Goal: Contribute content: Contribute content

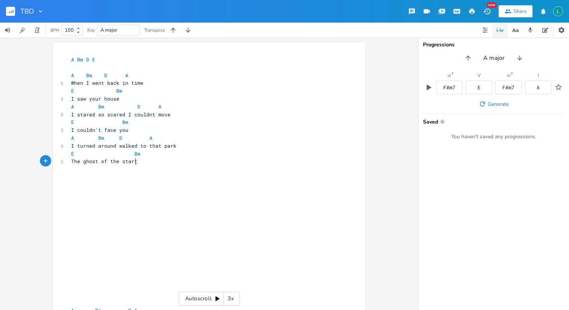
click at [145, 162] on pre "The ghost of the start" at bounding box center [206, 161] width 272 height 8
type textarea "Haunted by my own"
click at [89, 159] on span "The ghost of the start" at bounding box center [104, 161] width 66 height 7
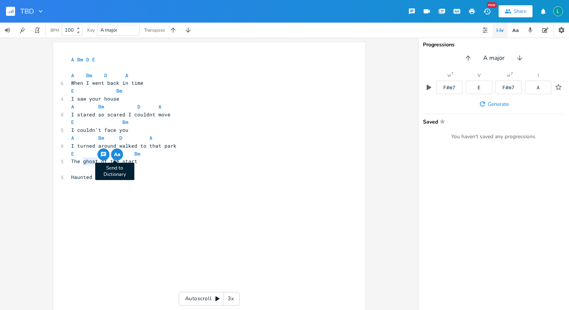
type textarea "ghost"
click at [114, 155] on icon "button" at bounding box center [116, 154] width 4 height 3
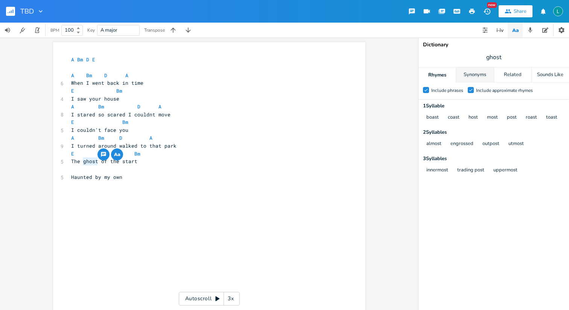
click at [472, 71] on div "Synonyms" at bounding box center [474, 74] width 37 height 15
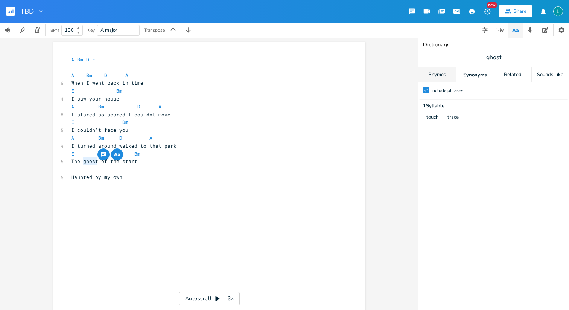
click at [446, 74] on div "Rhymes" at bounding box center [437, 74] width 37 height 15
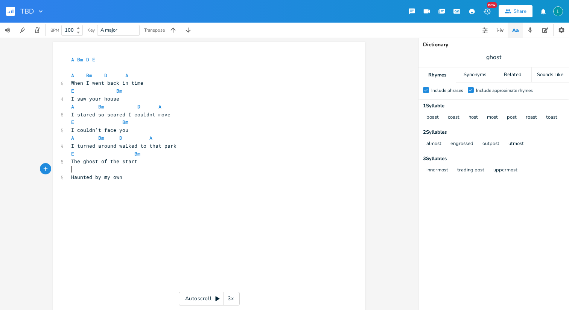
click at [172, 169] on pre "​" at bounding box center [206, 169] width 272 height 8
click at [139, 177] on pre "Haunted by my own" at bounding box center [206, 177] width 272 height 8
type textarea "conjurui"
type textarea "ing"
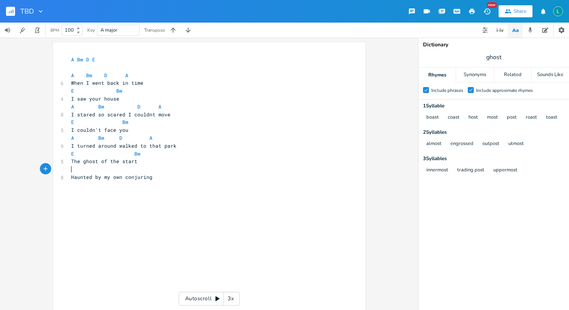
click at [97, 171] on pre "​" at bounding box center [206, 169] width 272 height 8
type textarea "[Chorus]"
type textarea "A. Bm"
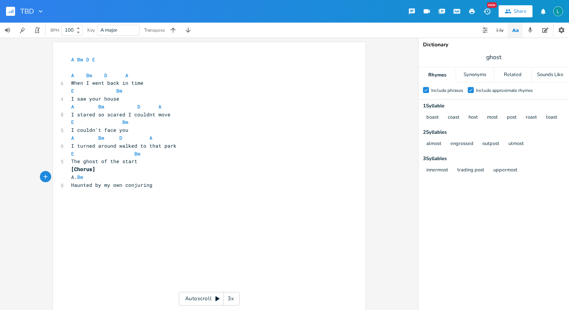
click at [73, 176] on span "A. Bm" at bounding box center [77, 177] width 12 height 7
click at [139, 185] on span "Haunted by my own conjuring" at bounding box center [111, 185] width 81 height 7
type textarea "conjuring"
click at [169, 181] on icon "button" at bounding box center [169, 178] width 9 height 9
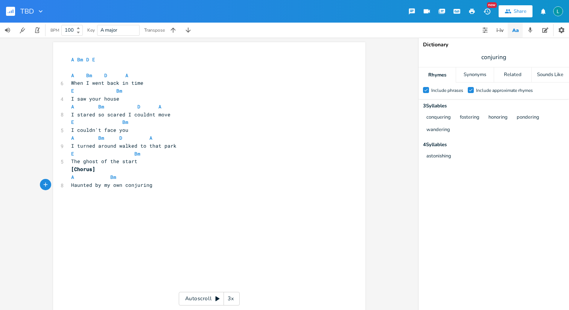
click at [187, 187] on pre "Haunted by my own conjuring" at bounding box center [206, 185] width 272 height 8
type textarea "missing"
type textarea "spirit"
click at [101, 198] on pre "missing" at bounding box center [206, 201] width 272 height 8
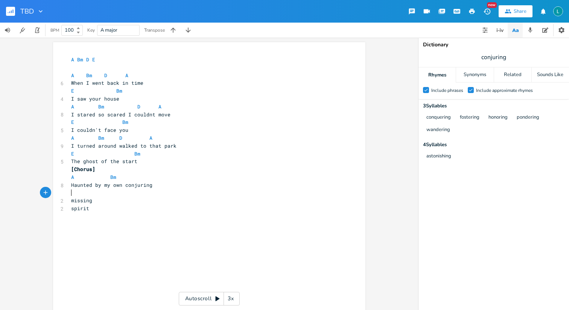
click at [96, 196] on pre "​" at bounding box center [206, 193] width 272 height 8
type textarea "The blood is on my hands"
click at [171, 190] on pre "​" at bounding box center [206, 193] width 272 height 8
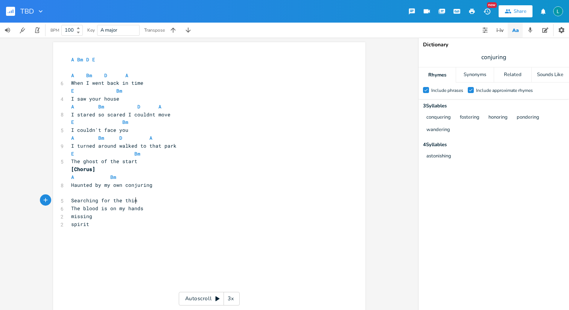
type textarea "Searching for the thing"
type textarea "ta"
type textarea "hat I"
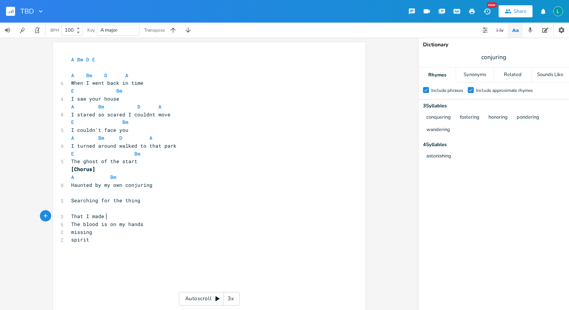
type textarea "That I made s"
type textarea "go missing"
click at [76, 193] on pre "​" at bounding box center [206, 193] width 272 height 8
type textarea "A"
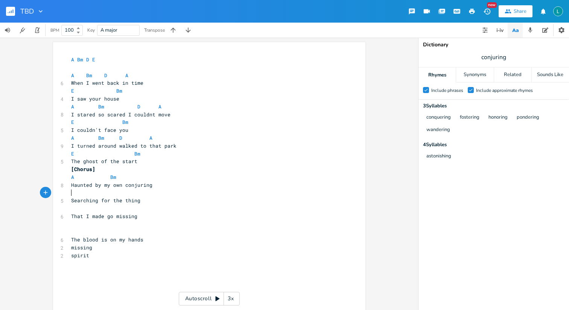
scroll to position [0, 3]
click at [71, 212] on pre "That I made go missing" at bounding box center [206, 216] width 272 height 8
type textarea "D. A"
click at [76, 210] on span "D ." at bounding box center [74, 208] width 6 height 7
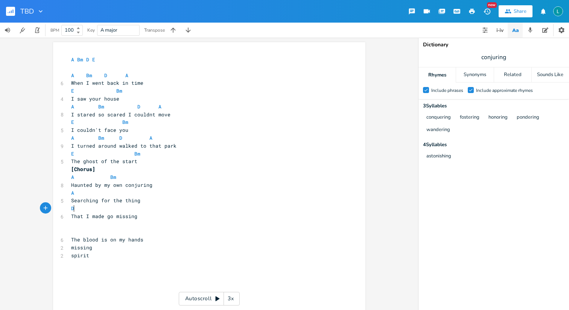
click at [127, 208] on pre "D" at bounding box center [206, 209] width 272 height 8
type textarea "A"
drag, startPoint x: 157, startPoint y: 218, endPoint x: 157, endPoint y: 197, distance: 21.5
click at [157, 217] on pre "That I made go missing" at bounding box center [206, 216] width 272 height 8
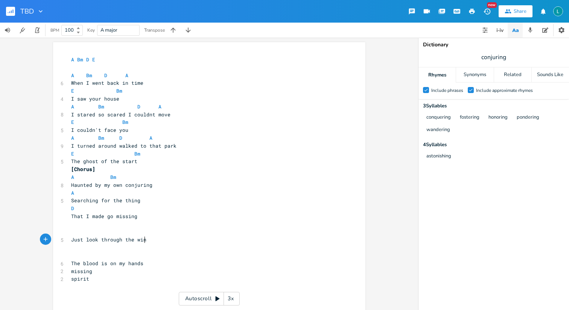
type textarea "Just look through the window"
click at [90, 231] on pre "​" at bounding box center [206, 232] width 272 height 8
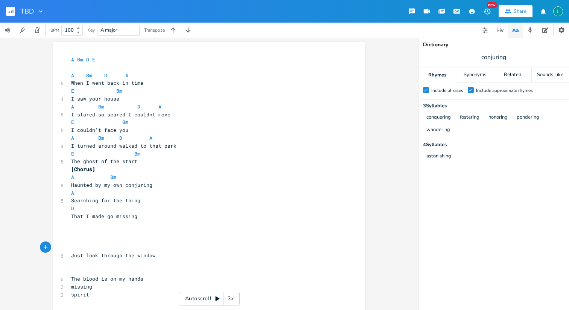
click at [140, 256] on span "Just look through the window" at bounding box center [113, 255] width 84 height 7
type textarea "window"
click at [173, 252] on icon "button" at bounding box center [172, 248] width 9 height 9
click at [119, 245] on pre "​" at bounding box center [206, 248] width 272 height 8
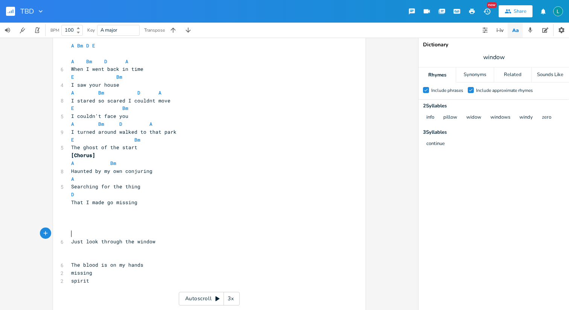
scroll to position [17, 0]
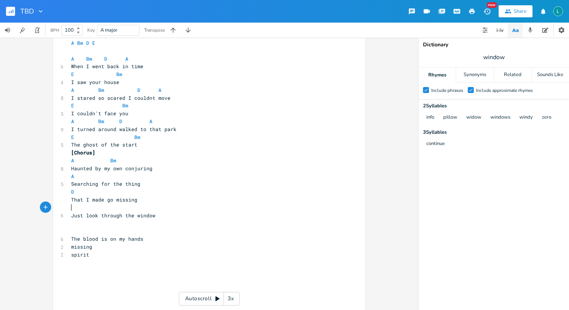
type textarea "A"
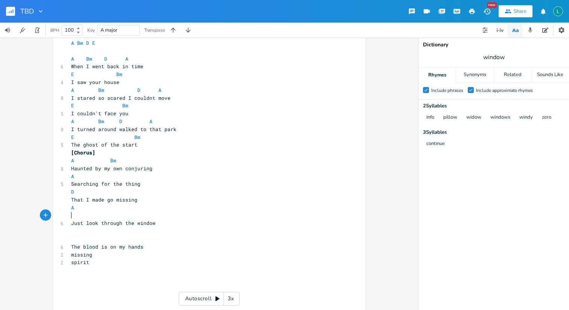
type textarea "W"
type textarea "I wonder when the spiti"
type textarea "ris"
type textarea "ts"
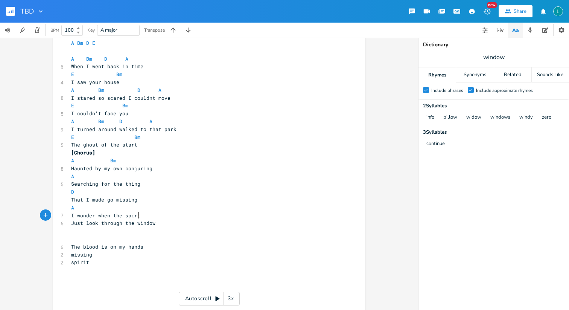
scroll to position [0, 4]
click at [113, 207] on pre "A" at bounding box center [206, 208] width 272 height 8
click at [99, 216] on span "I wonder when the spirits" at bounding box center [108, 215] width 75 height 7
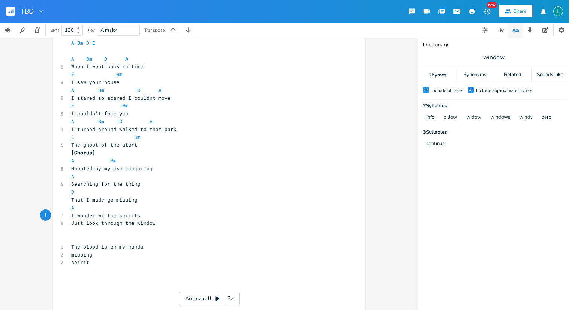
scroll to position [0, 8]
type textarea "will"
click at [153, 218] on pre "I wonder will the spirits" at bounding box center [206, 216] width 272 height 8
type textarea "leave me alone"
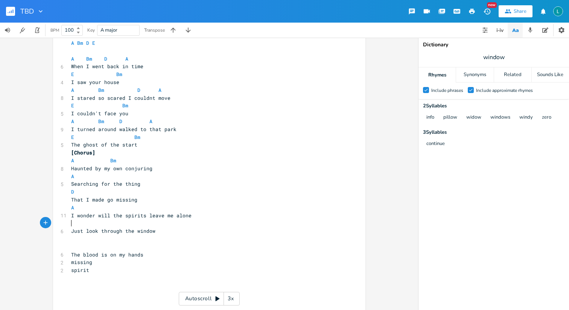
click at [160, 211] on pre "A" at bounding box center [206, 208] width 272 height 8
type textarea "B"
type textarea "Bm"
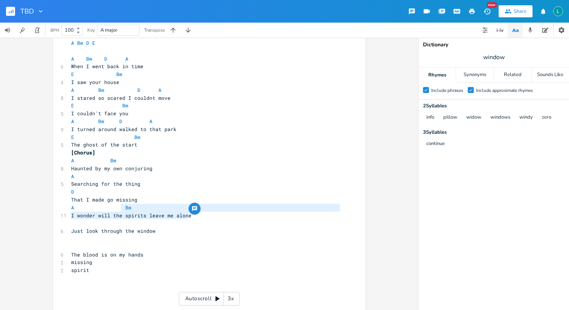
type textarea "spirits leave me alone"
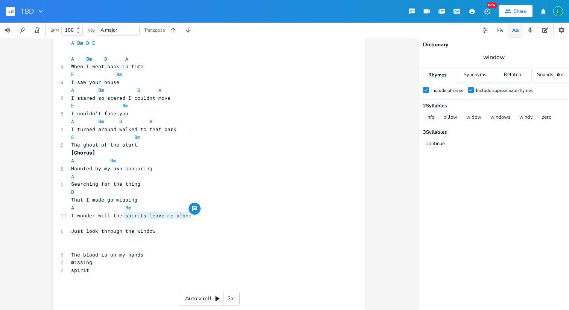
drag, startPoint x: 194, startPoint y: 214, endPoint x: 121, endPoint y: 215, distance: 72.7
click at [121, 215] on pre "I wonder will the spirits leave me alone" at bounding box center [206, 216] width 272 height 8
type textarea "I be let a"
type textarea "ft alone?"
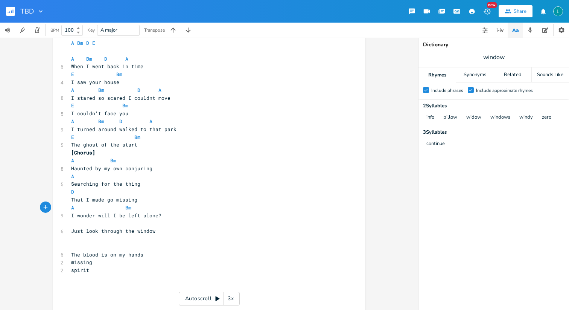
click at [116, 208] on span "A Bm" at bounding box center [101, 207] width 60 height 7
click at [169, 214] on pre "I wonder will I be left alone?" at bounding box center [206, 216] width 272 height 8
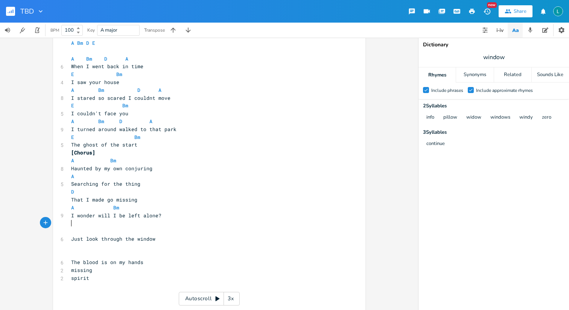
type textarea "A"
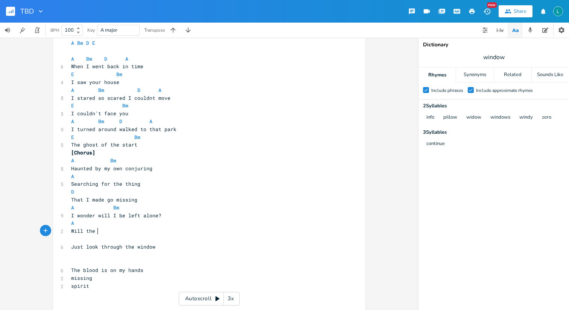
scroll to position [0, 19]
type textarea "Will the spiir"
type textarea "rits go"
type textarea "go"
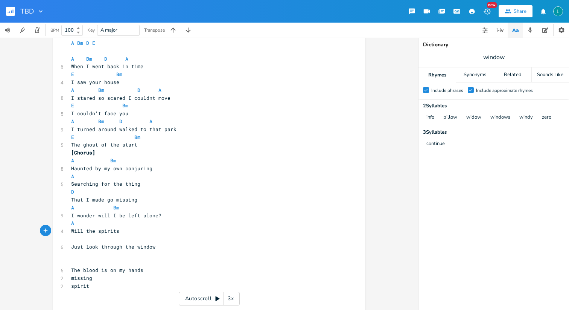
type textarea "go"
click at [128, 227] on pre "Will the spirits go" at bounding box center [206, 231] width 272 height 8
type textarea "c"
type textarea "D"
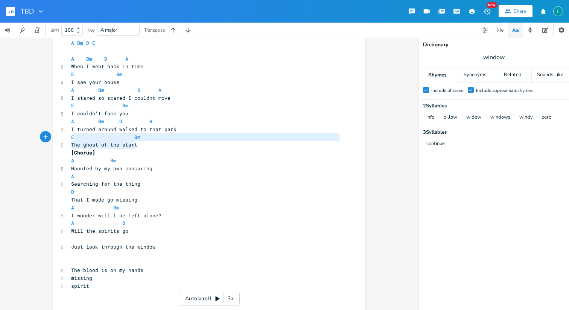
type textarea "A Bm D A I turned around walked to that park E Bm The ghost of the start"
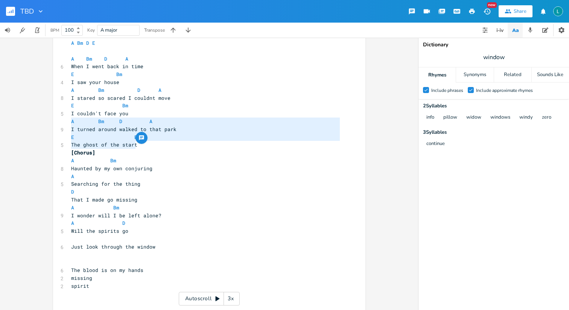
drag, startPoint x: 139, startPoint y: 145, endPoint x: 53, endPoint y: 118, distance: 89.9
click at [53, 118] on div "A Bm D A I turned around walked to that park E Bm The ghost of the start x A Bm…" at bounding box center [209, 277] width 313 height 502
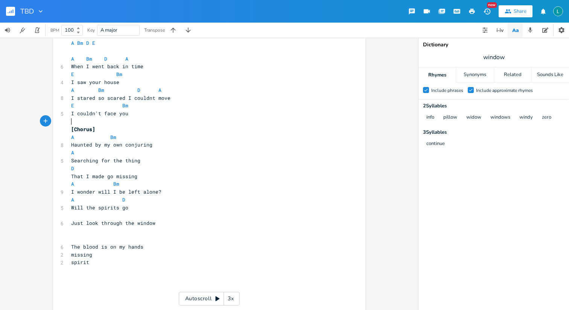
click at [66, 55] on div "x A Bm D E ​ A Bm D A 6 When I went back in time E Bm 4 I saw your house A Bm D…" at bounding box center [209, 265] width 313 height 478
click at [67, 58] on div "x A Bm D E ​ A Bm D A 6 When I went back in time E Bm 4 I saw your house A Bm D…" at bounding box center [209, 265] width 313 height 478
click at [70, 59] on pre "A Bm D A" at bounding box center [206, 59] width 272 height 8
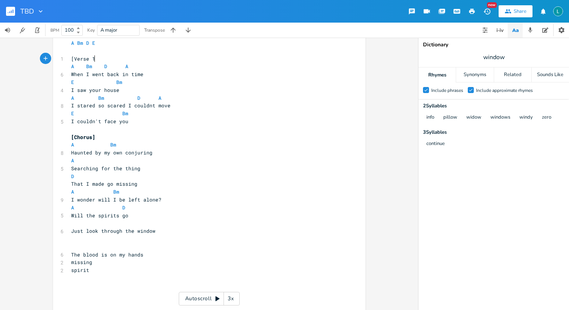
type textarea "[Verse 1]"
click at [131, 217] on pre "Will the spirits go" at bounding box center [206, 216] width 272 height 8
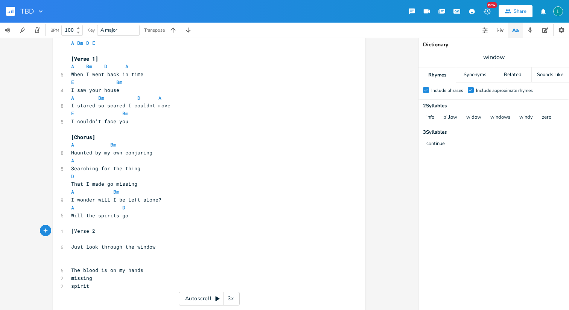
type textarea "[Verse 2]"
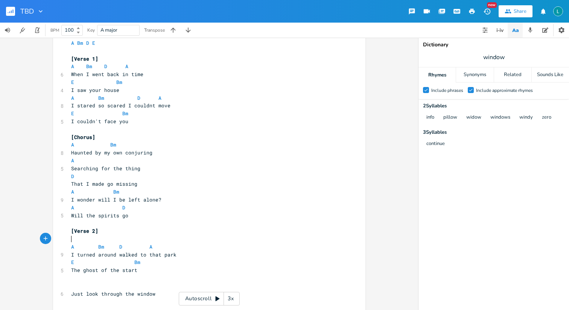
click at [108, 237] on pre "​" at bounding box center [206, 239] width 272 height 8
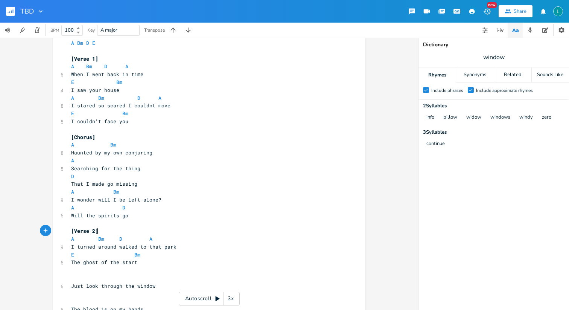
click at [151, 259] on pre "The ghost of the start" at bounding box center [206, 262] width 272 height 8
click at [129, 251] on span "E Bm" at bounding box center [105, 254] width 69 height 7
click at [144, 258] on pre "The ghost of the start" at bounding box center [206, 262] width 272 height 8
click at [145, 264] on pre "The ghost of the start" at bounding box center [206, 262] width 272 height 8
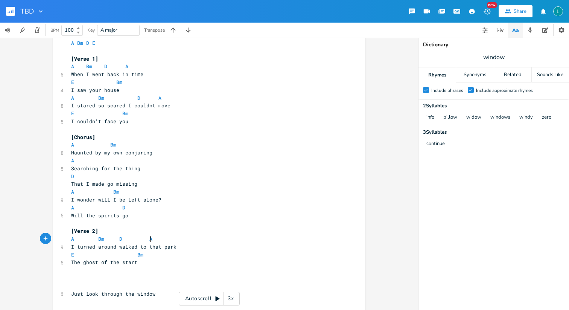
type textarea "Bm D A"
drag, startPoint x: 154, startPoint y: 241, endPoint x: 72, endPoint y: 241, distance: 82.5
click at [72, 241] on pre "A Bm D A" at bounding box center [206, 239] width 272 height 8
click at [149, 245] on span "I turned around walked to that park" at bounding box center [123, 246] width 105 height 7
type textarea "A Bm D A"
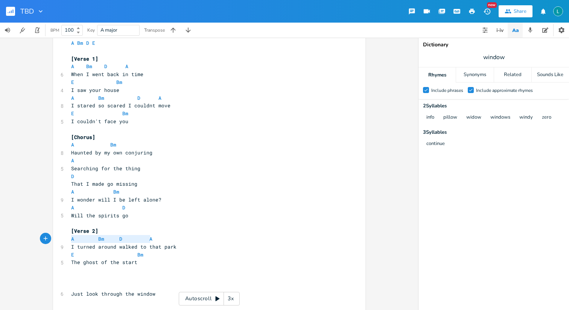
drag, startPoint x: 150, startPoint y: 240, endPoint x: 47, endPoint y: 239, distance: 102.8
click at [53, 239] on div "A Bm D A x A Bm D E ​ [Verse 1] A Bm D A 6 When I went back in time E Bm 4 I sa…" at bounding box center [209, 300] width 313 height 549
click at [78, 269] on pre "​" at bounding box center [206, 270] width 272 height 8
paste textarea "A"
click at [80, 276] on pre "​" at bounding box center [206, 278] width 272 height 8
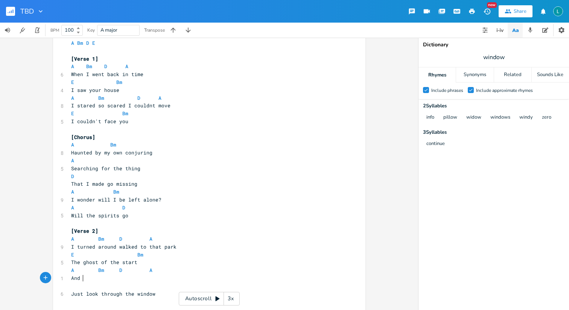
type textarea "And us"
type textarea "just like that"
click at [88, 273] on span "A Bm D A" at bounding box center [111, 270] width 81 height 7
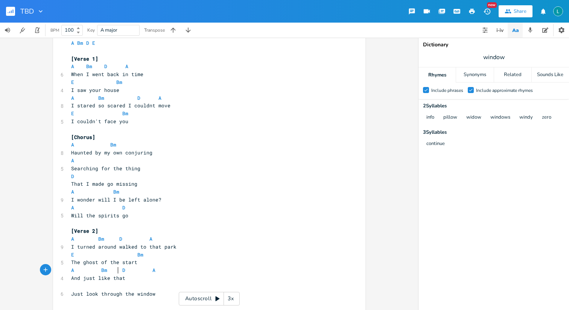
click at [116, 270] on span "A Bm D A" at bounding box center [113, 270] width 84 height 7
click at [125, 275] on pre "And just like that" at bounding box center [206, 278] width 272 height 8
type textarea "I"
click at [119, 271] on span "A Bm D A" at bounding box center [114, 270] width 87 height 7
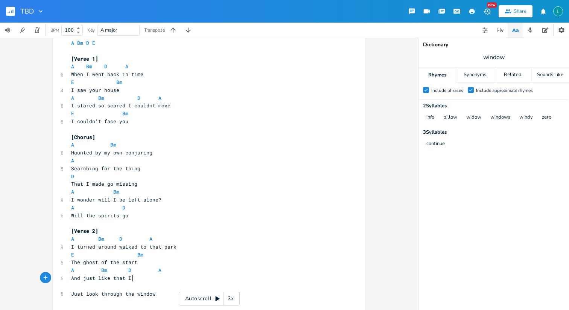
click at [141, 278] on pre "And just like that I" at bounding box center [206, 278] width 272 height 8
type textarea "felt your hand"
click at [150, 273] on span "A Bm D A" at bounding box center [116, 270] width 90 height 7
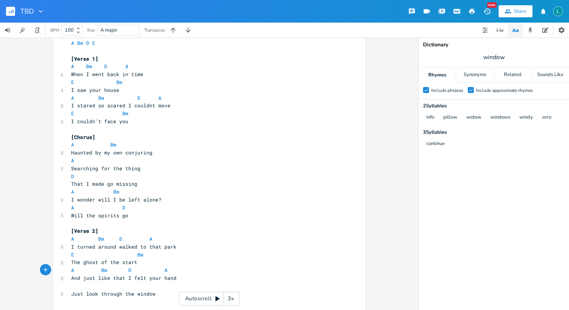
click at [169, 282] on pre "​" at bounding box center [206, 286] width 272 height 8
type textarea "breath"
click at [163, 281] on span "And just like that I felt your breath" at bounding box center [126, 278] width 111 height 7
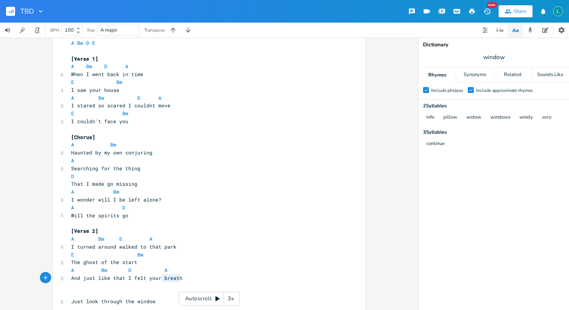
click at [163, 281] on span "And just like that I felt your breath" at bounding box center [126, 278] width 111 height 7
type textarea "touch"
click at [143, 290] on pre "​" at bounding box center [206, 294] width 272 height 8
click at [141, 290] on pre "​" at bounding box center [206, 294] width 272 height 8
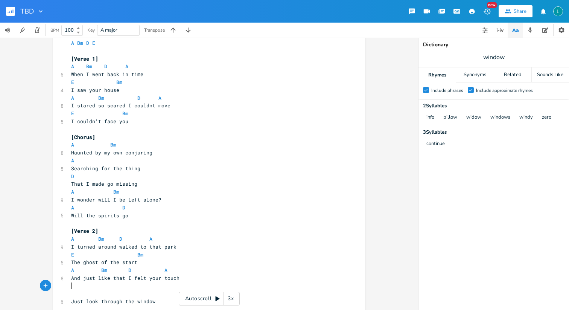
type textarea "A"
type textarea "E"
type textarea "never enough and too much"
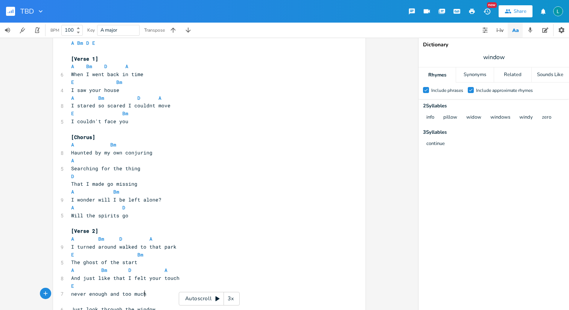
scroll to position [0, 62]
click at [133, 283] on pre "E" at bounding box center [206, 286] width 272 height 8
type textarea "Em"
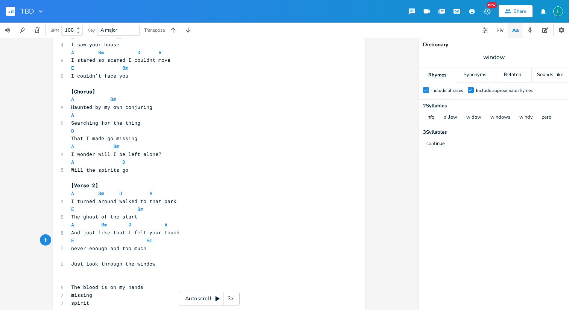
scroll to position [73, 0]
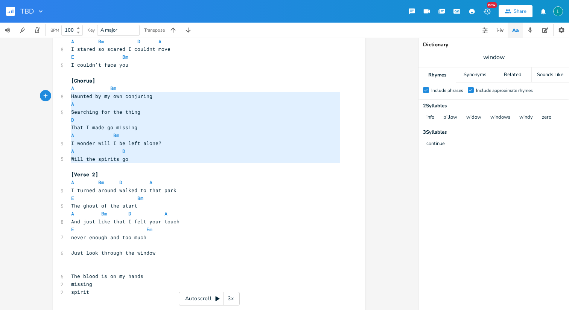
type textarea "[Chorus] A Bm Haunted by my own conjuring A Searching for the thing D That I ma…"
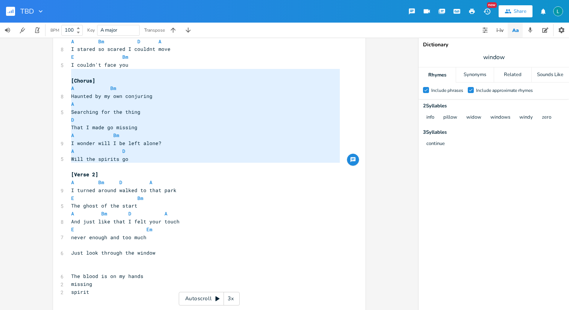
drag, startPoint x: 138, startPoint y: 168, endPoint x: 50, endPoint y: 75, distance: 127.9
click at [50, 75] on div "[Chorus] A Bm Haunted by my own conjuring A Searching for the thing D That I ma…" at bounding box center [209, 174] width 418 height 272
click at [147, 266] on pre "​" at bounding box center [206, 269] width 272 height 8
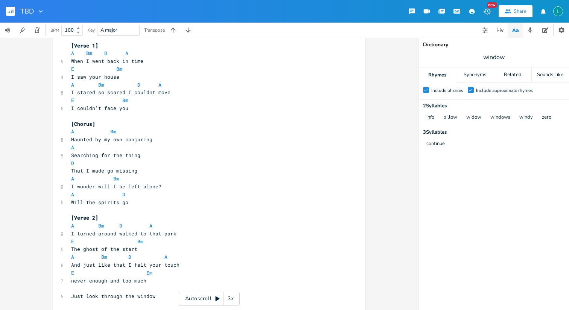
scroll to position [31, 0]
